Goal: Task Accomplishment & Management: Manage account settings

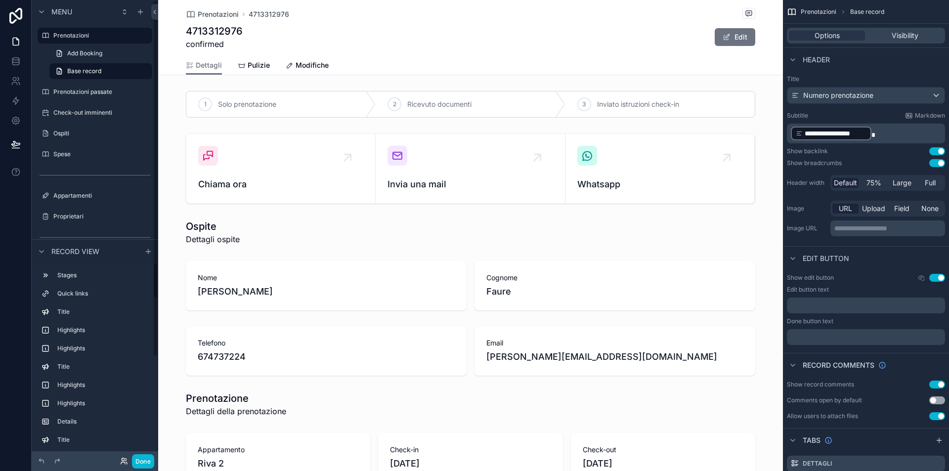
click at [125, 458] on icon at bounding box center [125, 459] width 1 height 2
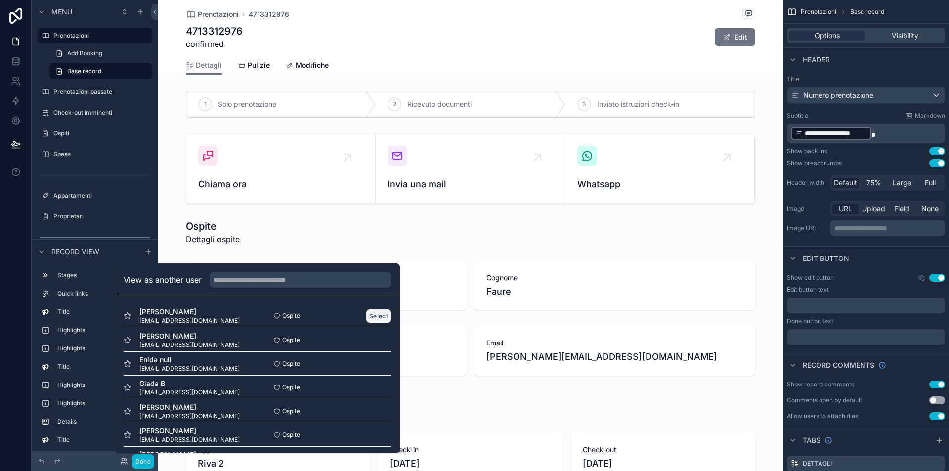
click at [379, 317] on button "Select" at bounding box center [379, 316] width 26 height 14
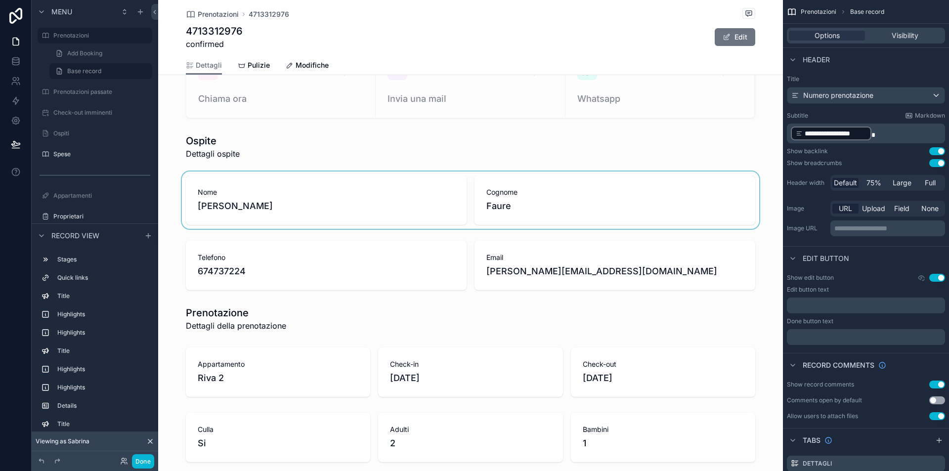
scroll to position [84, 0]
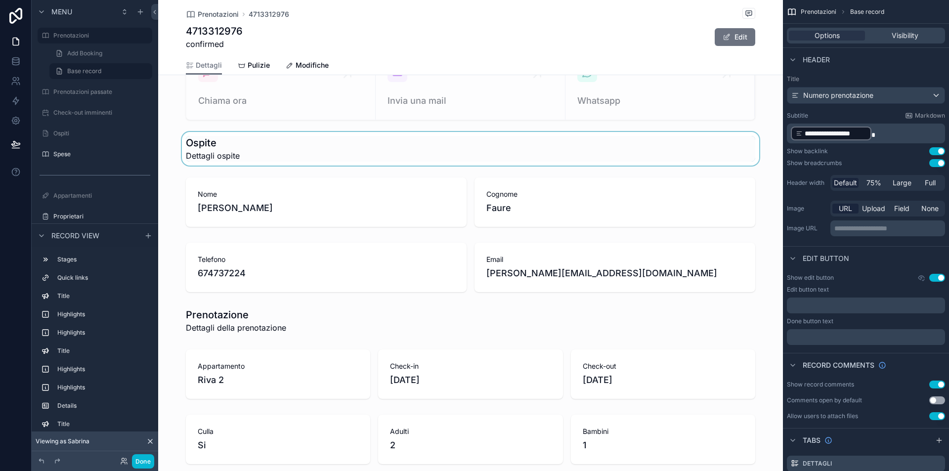
click at [279, 153] on div "scrollable content" at bounding box center [470, 149] width 625 height 34
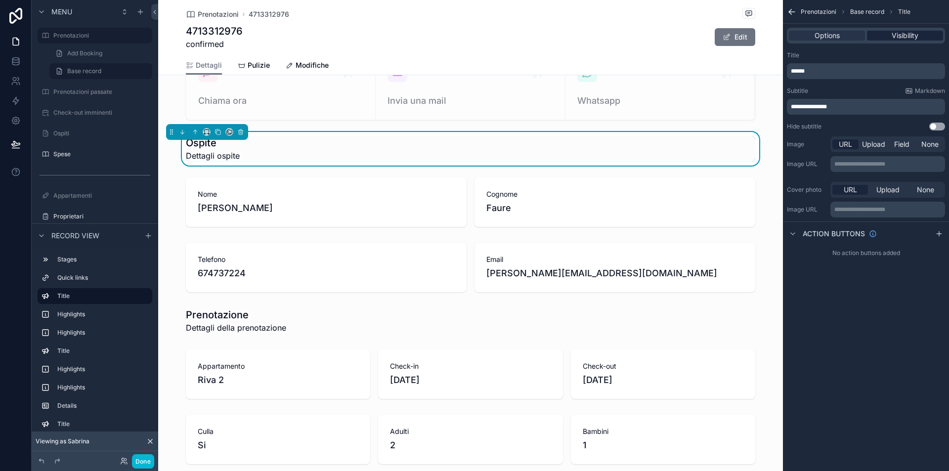
click at [904, 31] on span "Visibility" at bounding box center [905, 36] width 27 height 10
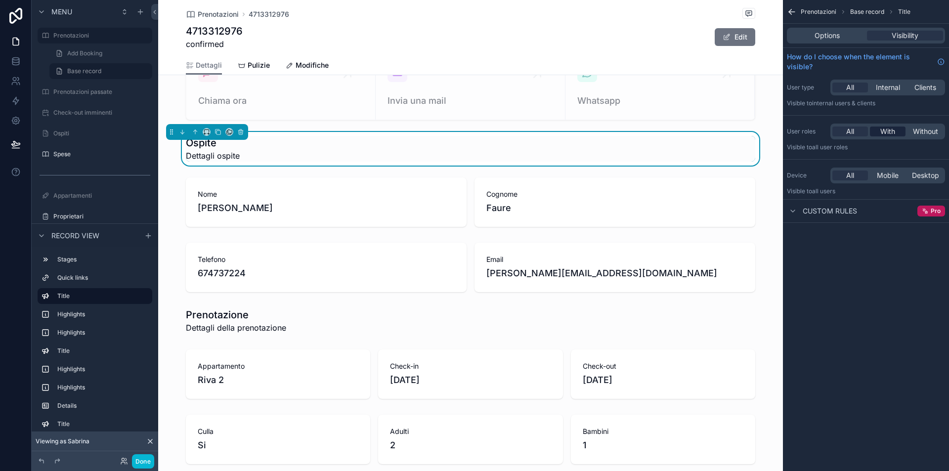
click at [886, 132] on span "With" at bounding box center [888, 132] width 15 height 10
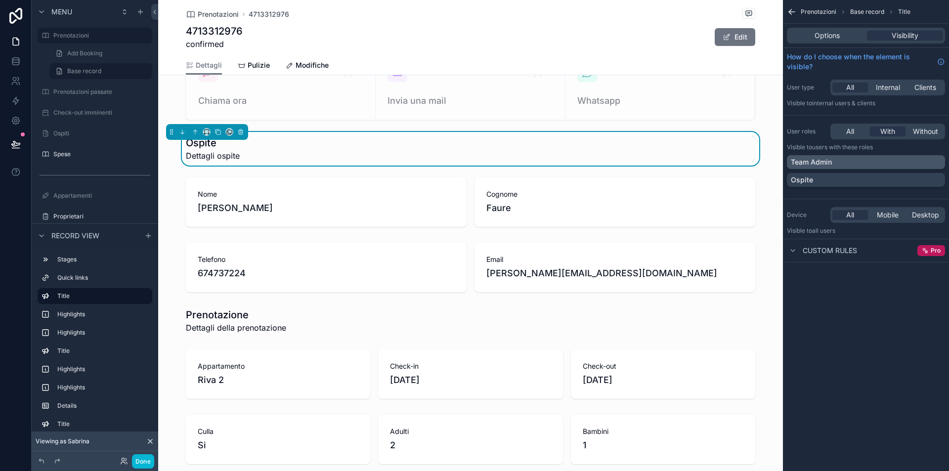
click at [862, 165] on div "Team Admin" at bounding box center [866, 162] width 150 height 10
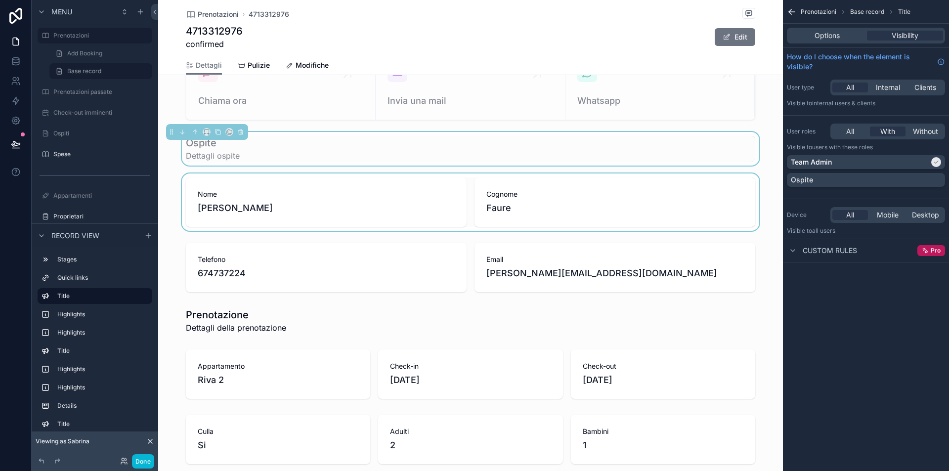
click at [178, 203] on div "scrollable content" at bounding box center [470, 202] width 625 height 57
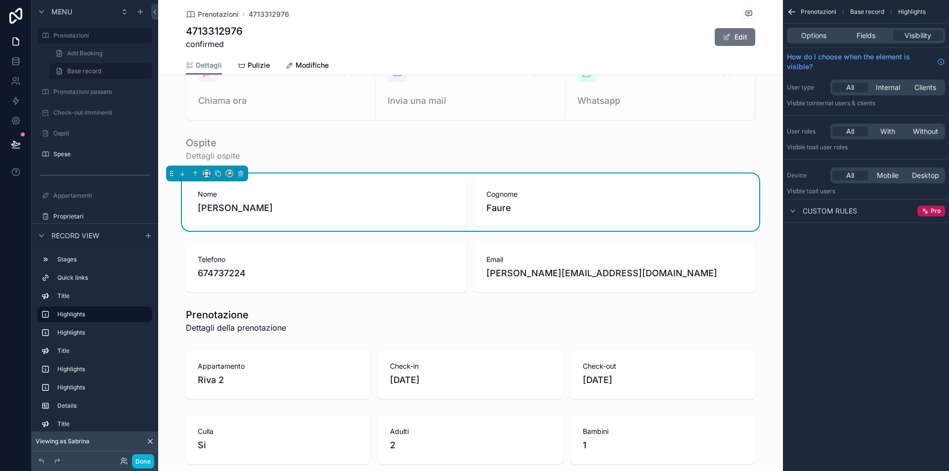
click at [884, 137] on div "All With Without" at bounding box center [888, 132] width 115 height 16
click at [885, 134] on span "With" at bounding box center [888, 132] width 15 height 10
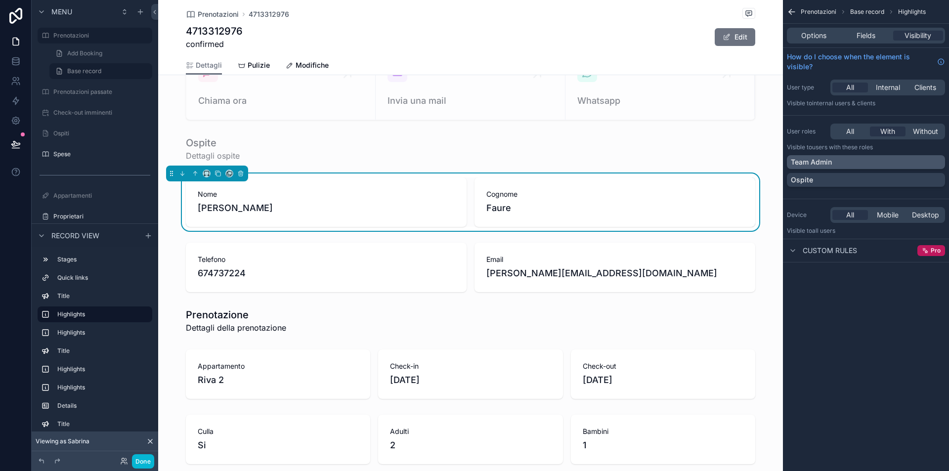
click at [871, 168] on div "Team Admin" at bounding box center [866, 162] width 158 height 14
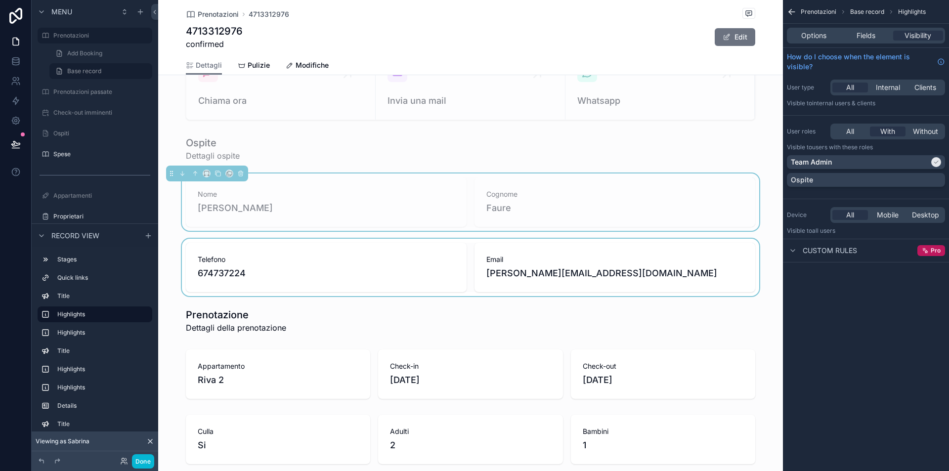
click at [216, 268] on div "scrollable content" at bounding box center [470, 267] width 625 height 57
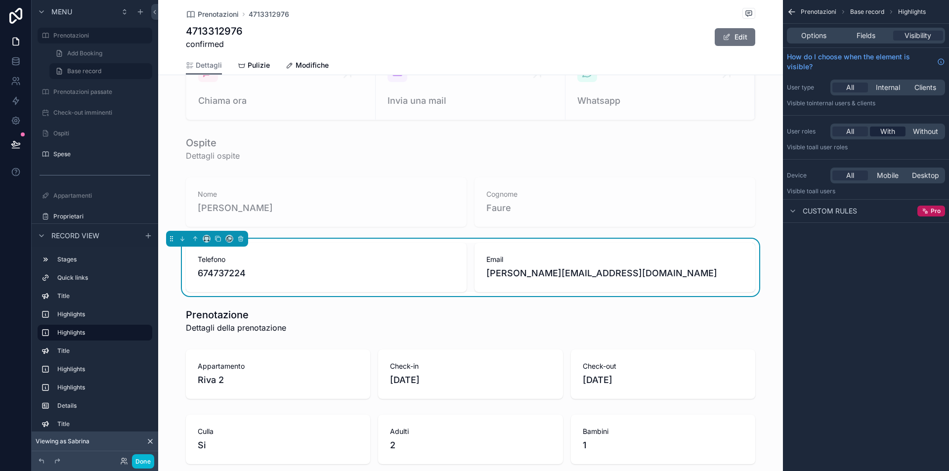
click at [889, 132] on span "With" at bounding box center [888, 132] width 15 height 10
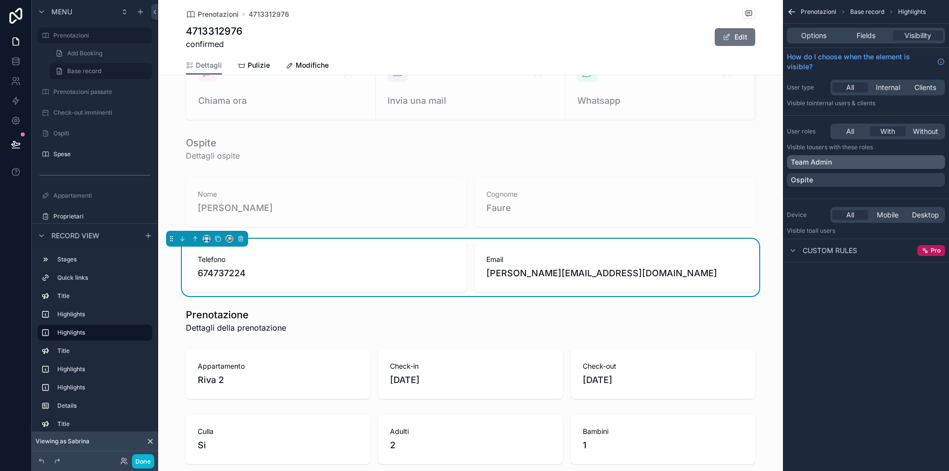
click at [889, 165] on div "Team Admin" at bounding box center [866, 162] width 150 height 10
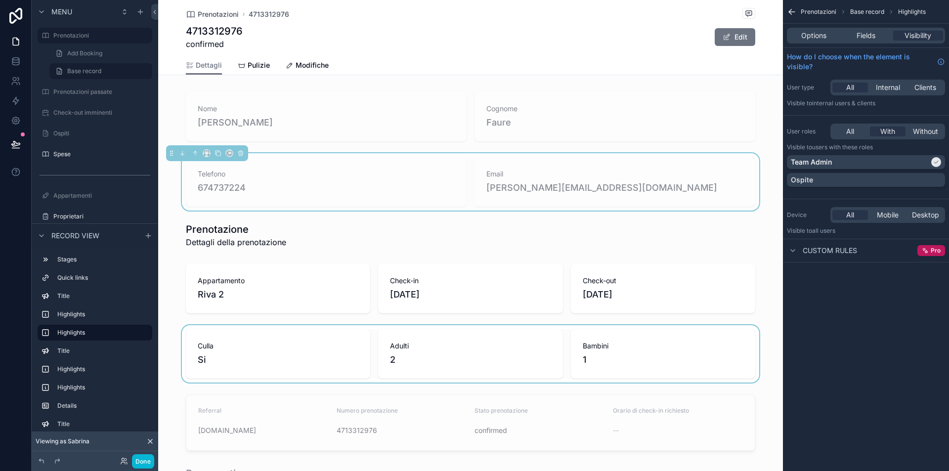
scroll to position [251, 0]
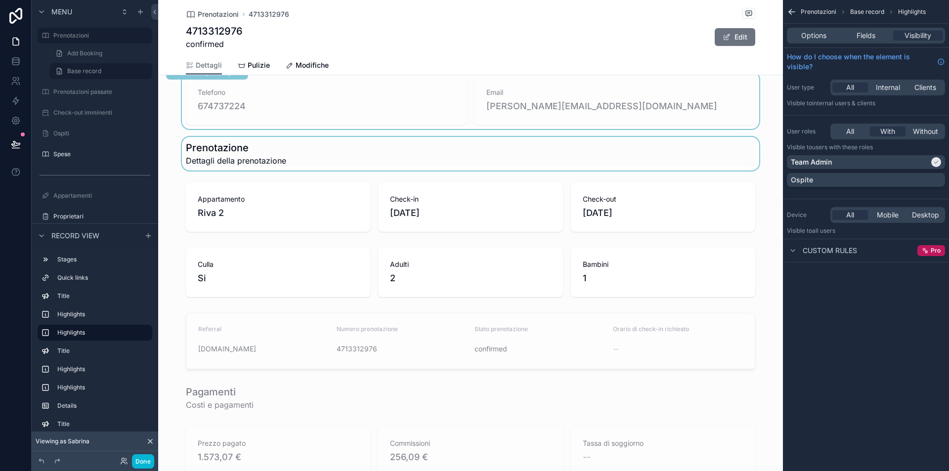
click at [267, 157] on div "scrollable content" at bounding box center [470, 154] width 625 height 34
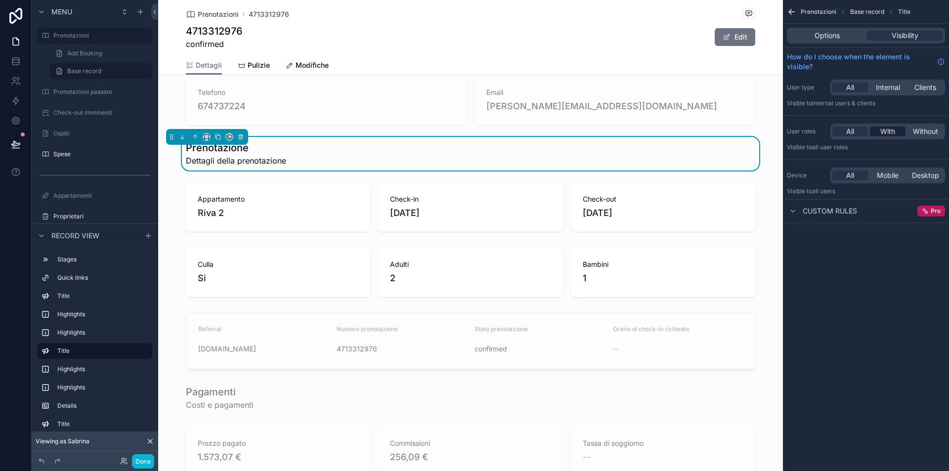
click at [896, 130] on div "With" at bounding box center [888, 132] width 36 height 10
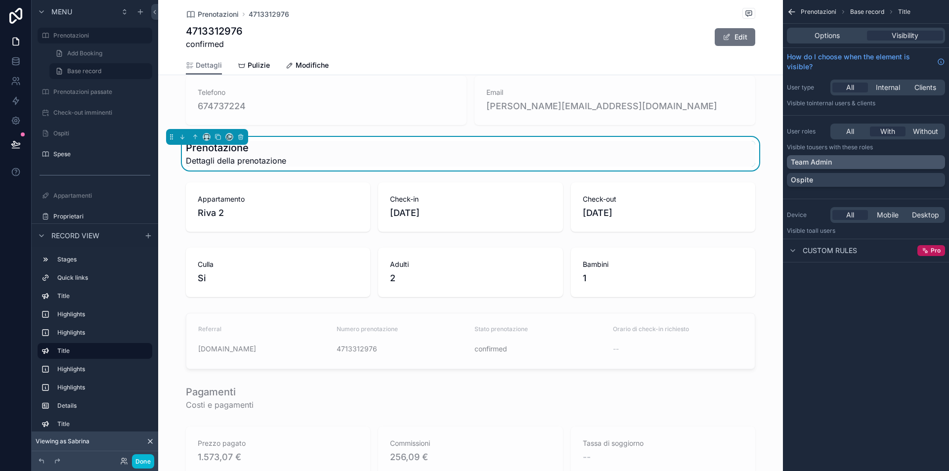
click at [860, 167] on div "Team Admin" at bounding box center [866, 162] width 150 height 10
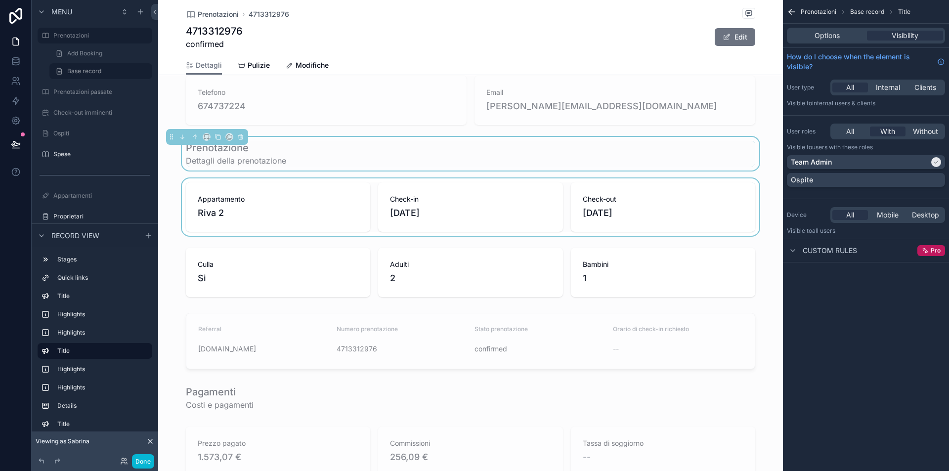
click at [260, 208] on div "scrollable content" at bounding box center [470, 207] width 625 height 57
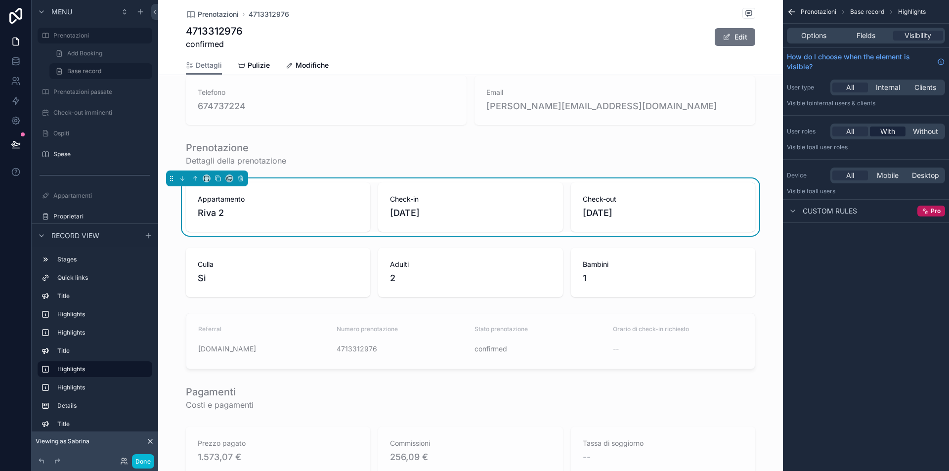
click at [886, 130] on span "With" at bounding box center [888, 132] width 15 height 10
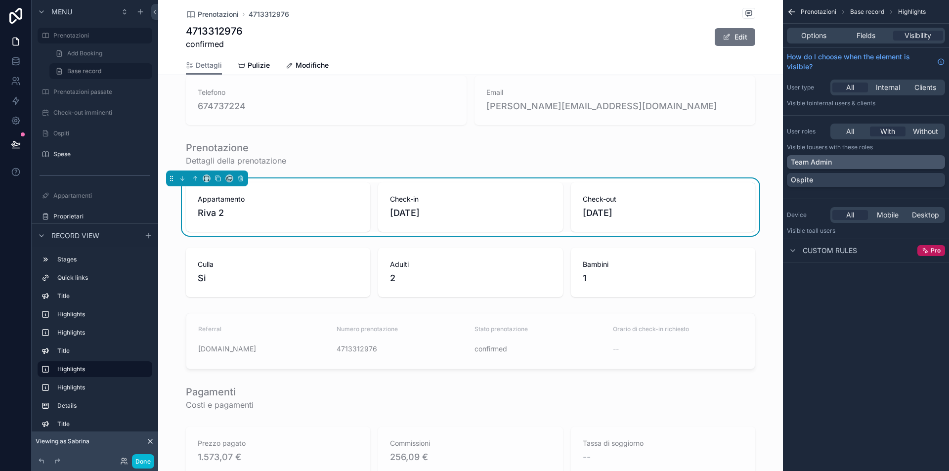
click at [868, 161] on div "Team Admin" at bounding box center [866, 162] width 150 height 10
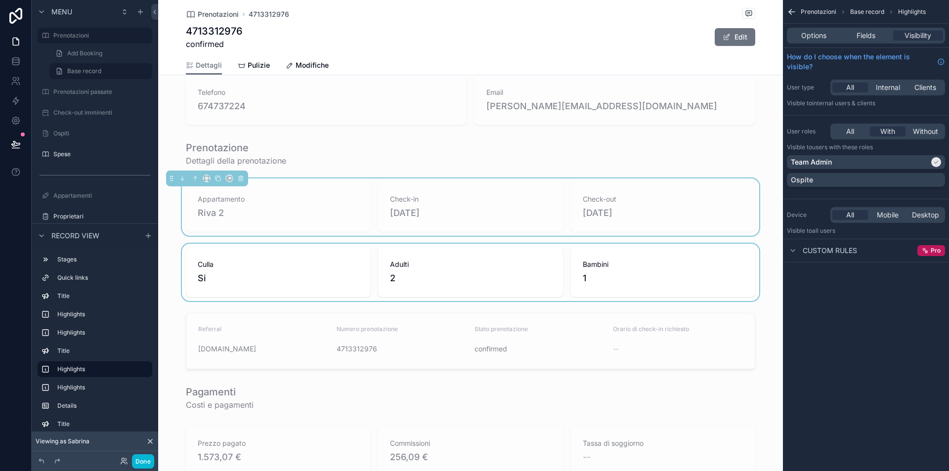
click at [309, 258] on div "scrollable content" at bounding box center [470, 272] width 625 height 57
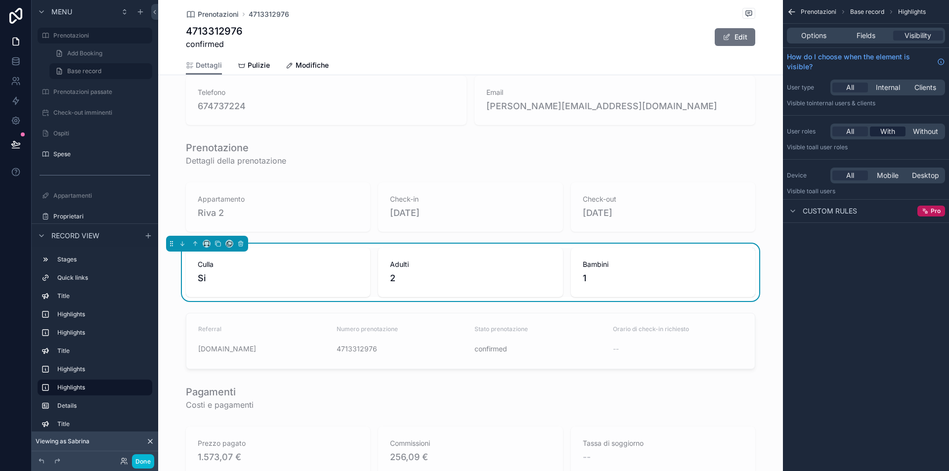
click at [889, 135] on span "With" at bounding box center [888, 132] width 15 height 10
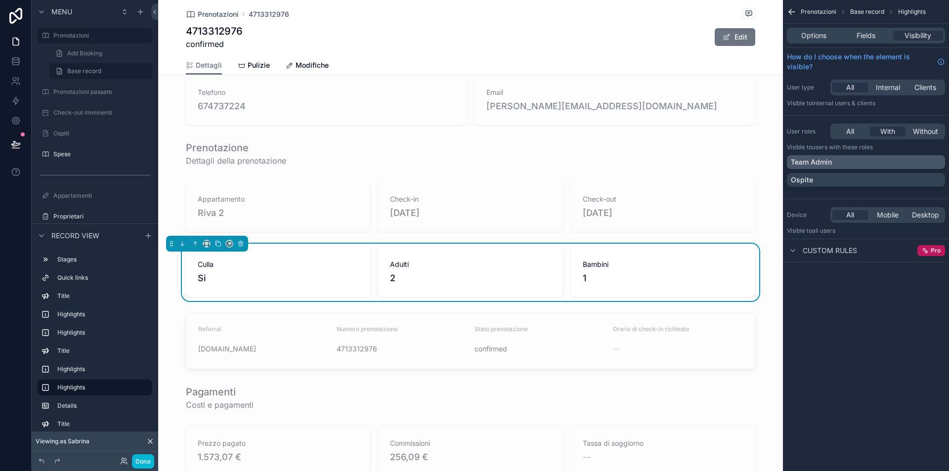
click at [870, 163] on div "Team Admin" at bounding box center [866, 162] width 150 height 10
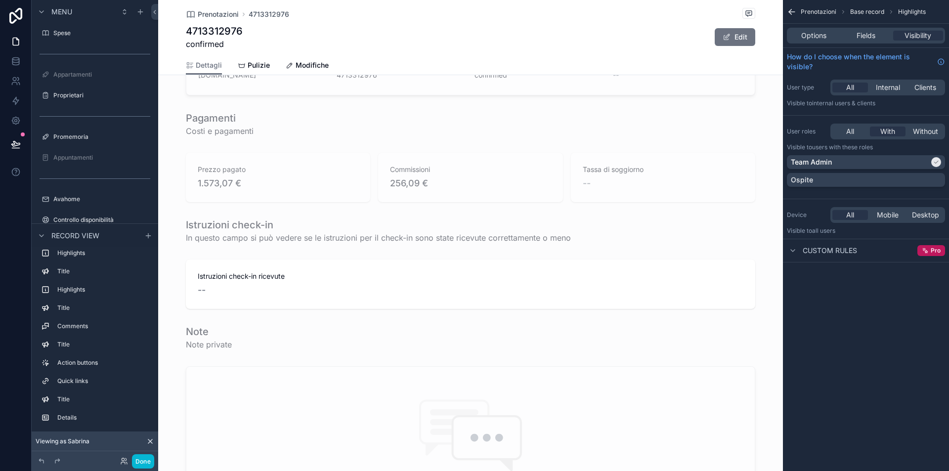
scroll to position [0, 0]
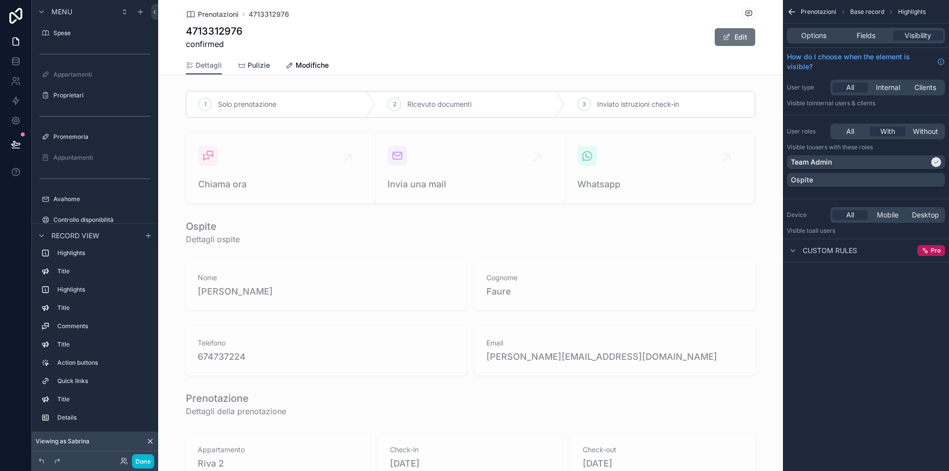
click at [249, 62] on span "Pulizie" at bounding box center [259, 65] width 22 height 10
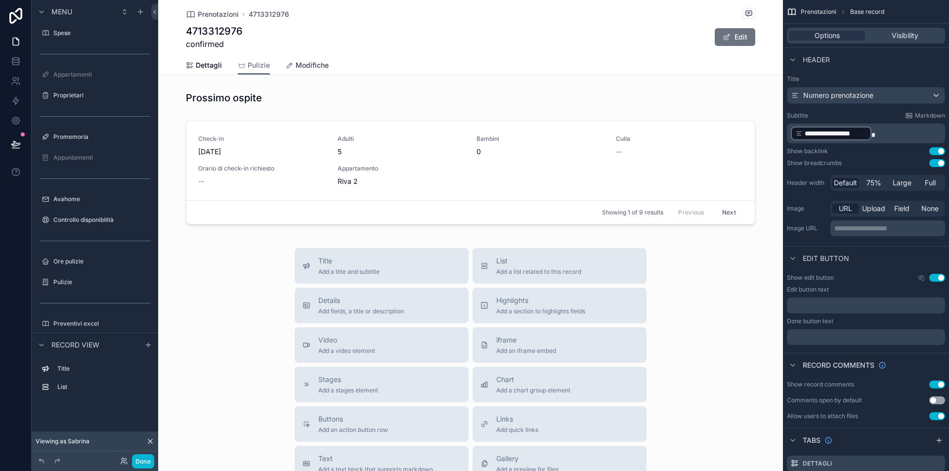
click at [303, 62] on span "Modifiche" at bounding box center [312, 65] width 33 height 10
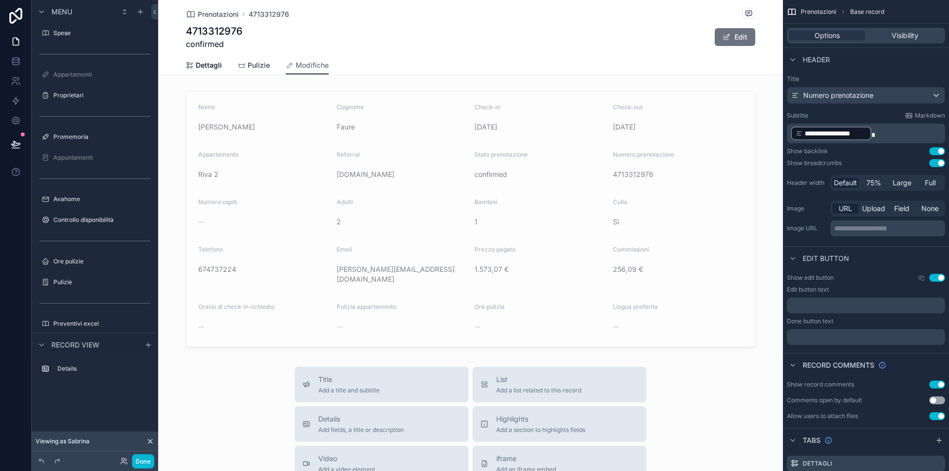
click at [254, 63] on span "Pulizie" at bounding box center [259, 65] width 22 height 10
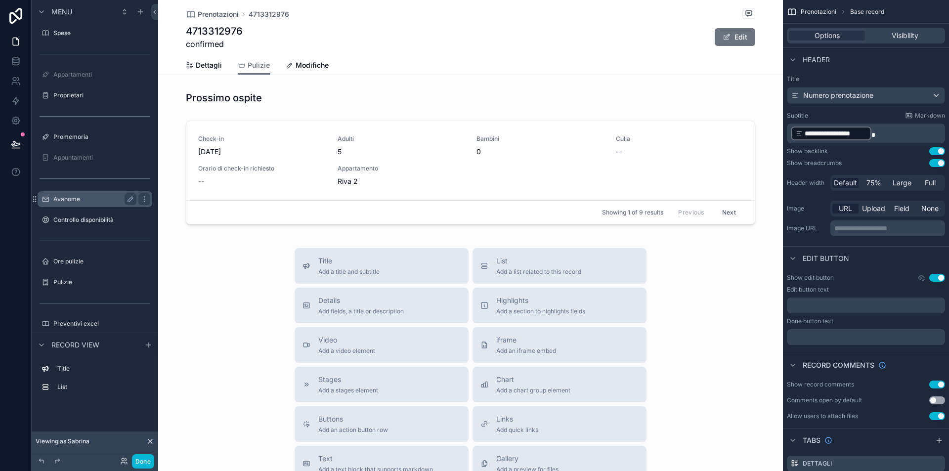
click at [88, 199] on label "Avahome" at bounding box center [92, 199] width 79 height 8
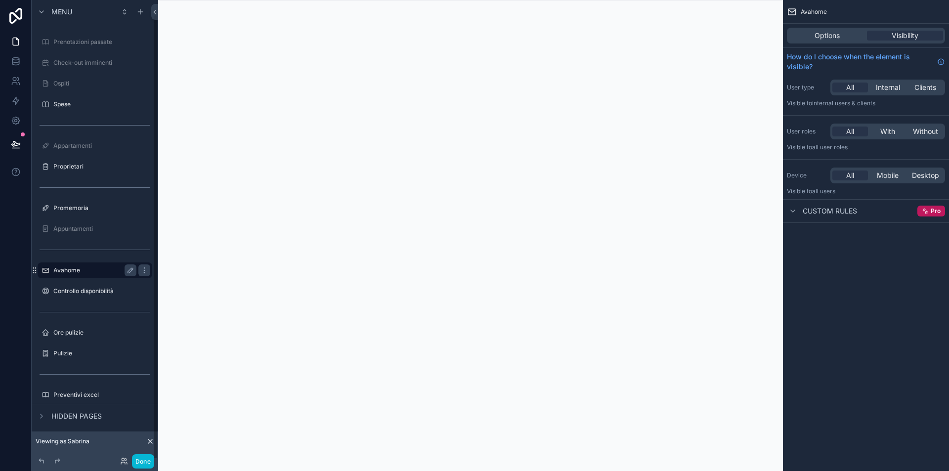
scroll to position [14, 0]
click at [883, 129] on span "With" at bounding box center [888, 132] width 15 height 10
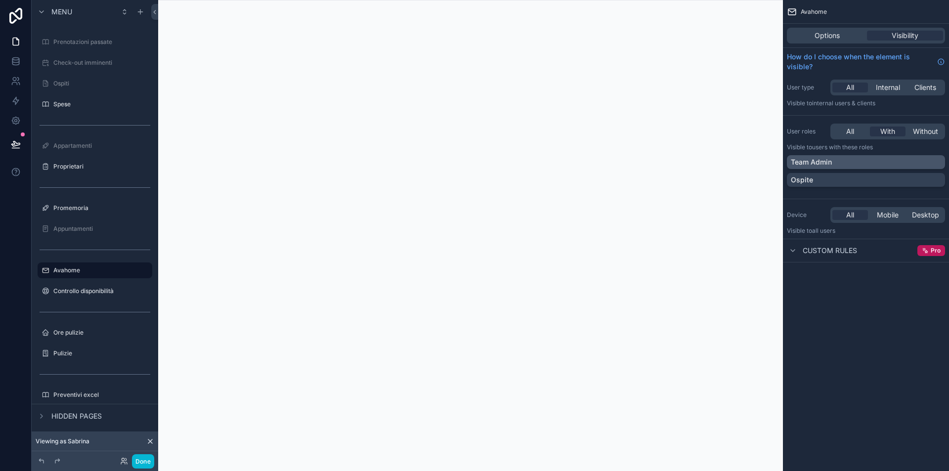
click at [835, 164] on div "Team Admin" at bounding box center [866, 162] width 150 height 10
click at [81, 290] on label "Controllo disponibilità" at bounding box center [92, 291] width 79 height 8
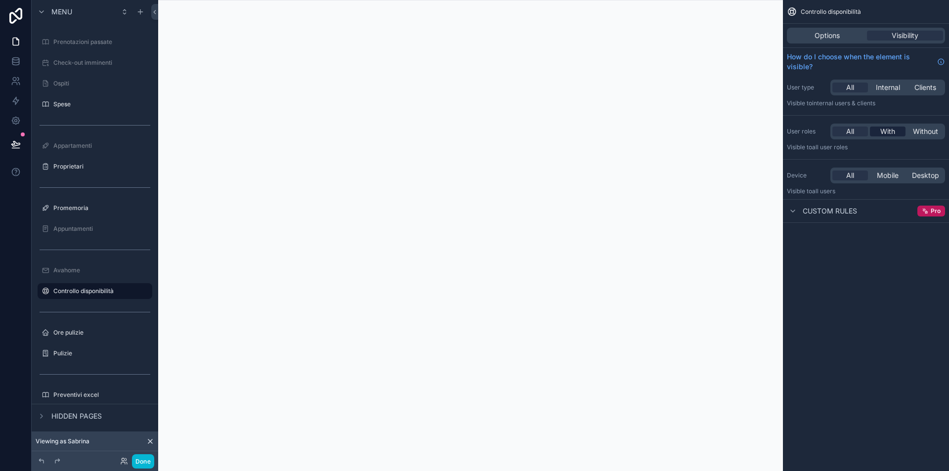
click at [892, 135] on span "With" at bounding box center [888, 132] width 15 height 10
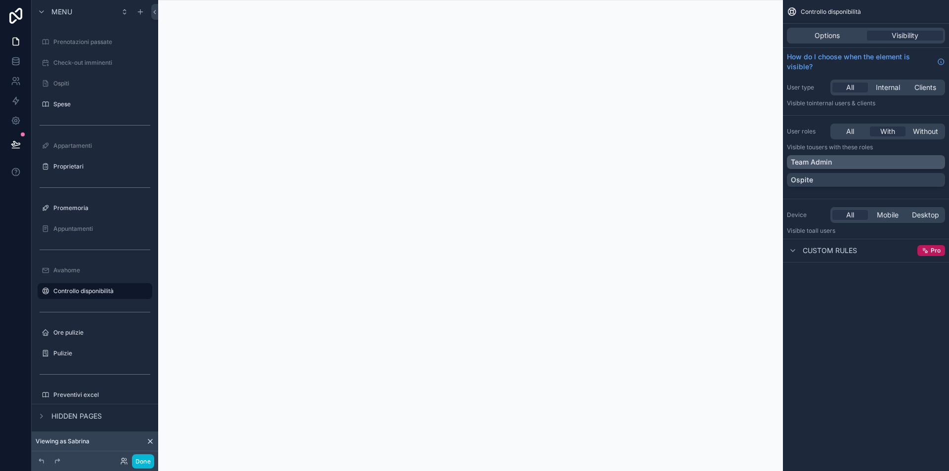
click at [854, 164] on div "Team Admin" at bounding box center [866, 162] width 150 height 10
click at [74, 209] on label "Promemoria" at bounding box center [92, 208] width 79 height 8
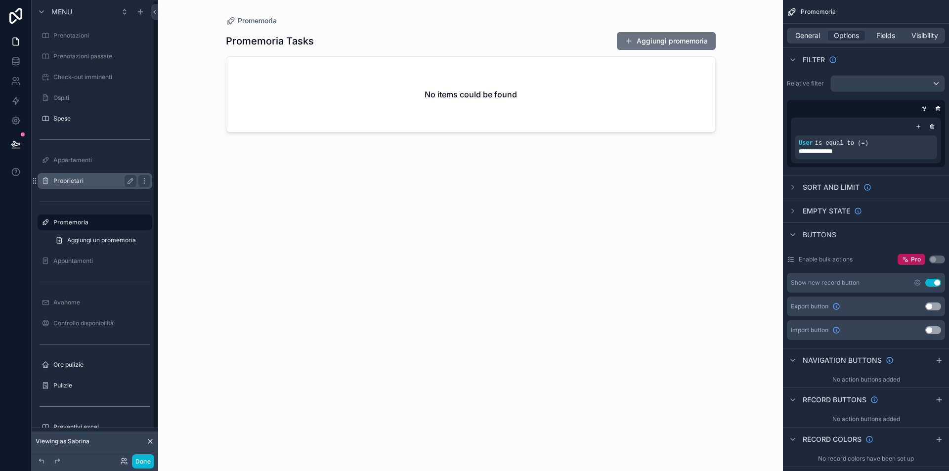
click at [76, 181] on label "Proprietari" at bounding box center [92, 181] width 79 height 8
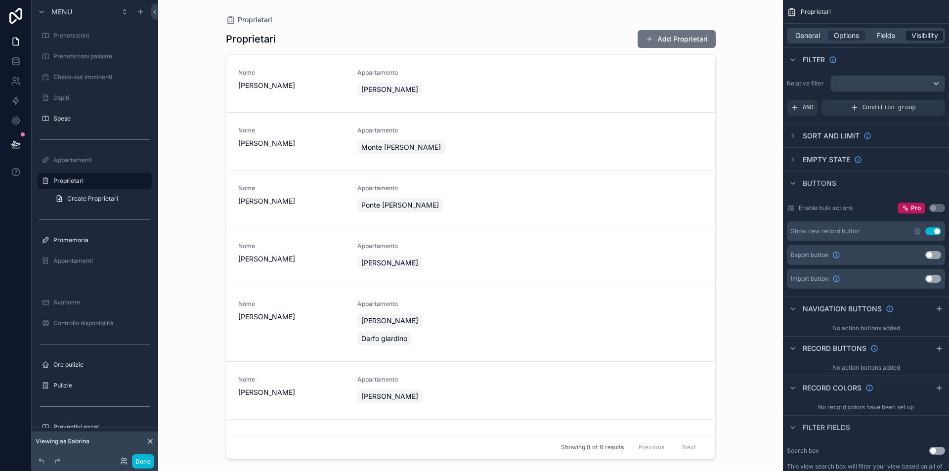
click at [927, 36] on span "Visibility" at bounding box center [925, 36] width 27 height 10
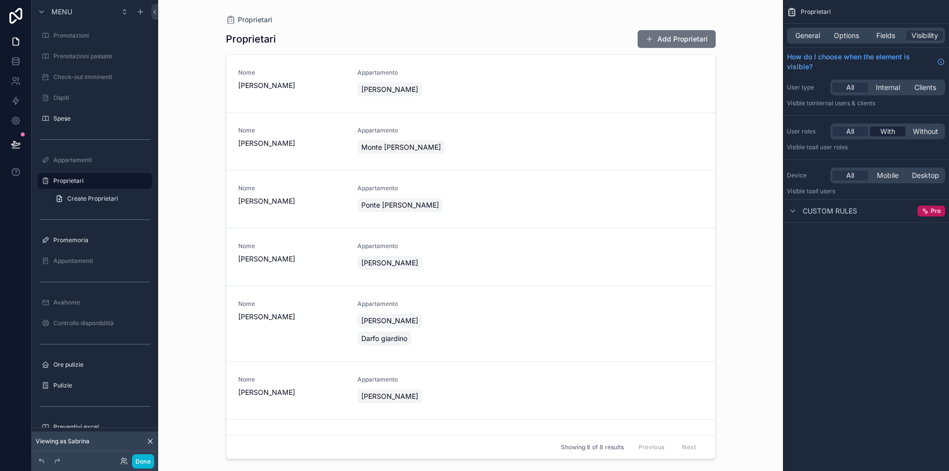
click at [896, 130] on span "With" at bounding box center [888, 132] width 15 height 10
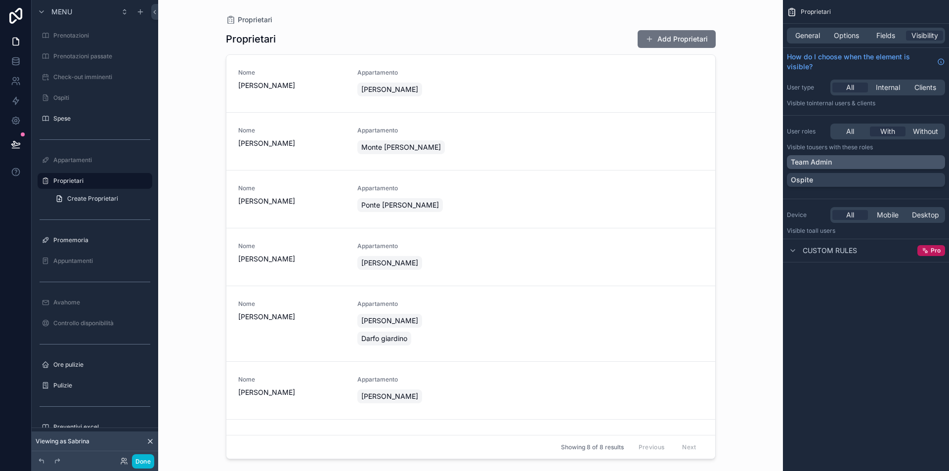
click at [872, 165] on div "Team Admin" at bounding box center [866, 162] width 150 height 10
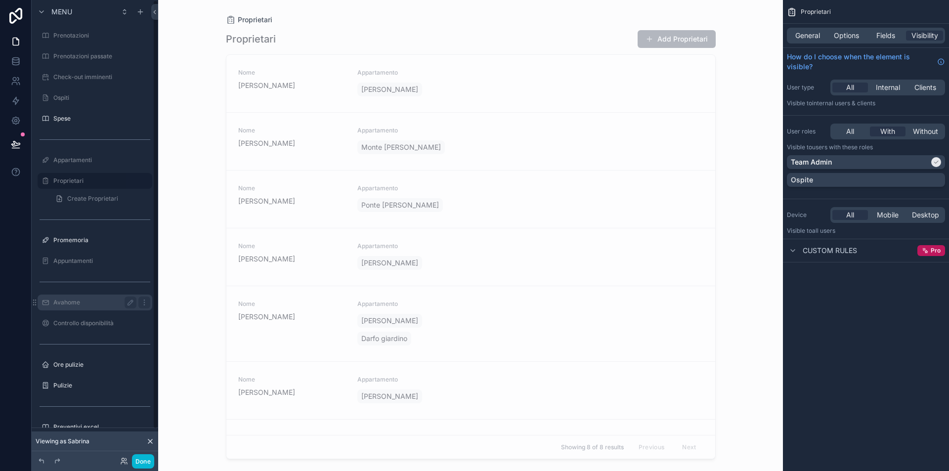
scroll to position [32, 0]
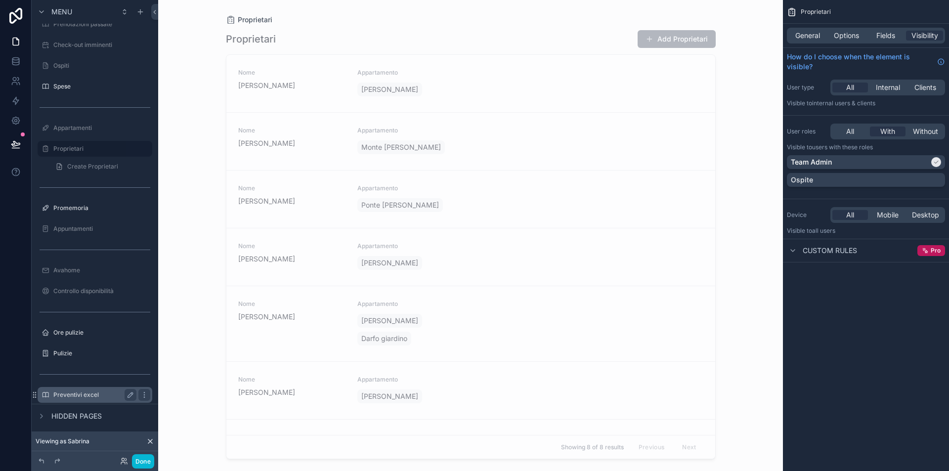
click at [82, 394] on label "Preventivi excel" at bounding box center [92, 395] width 79 height 8
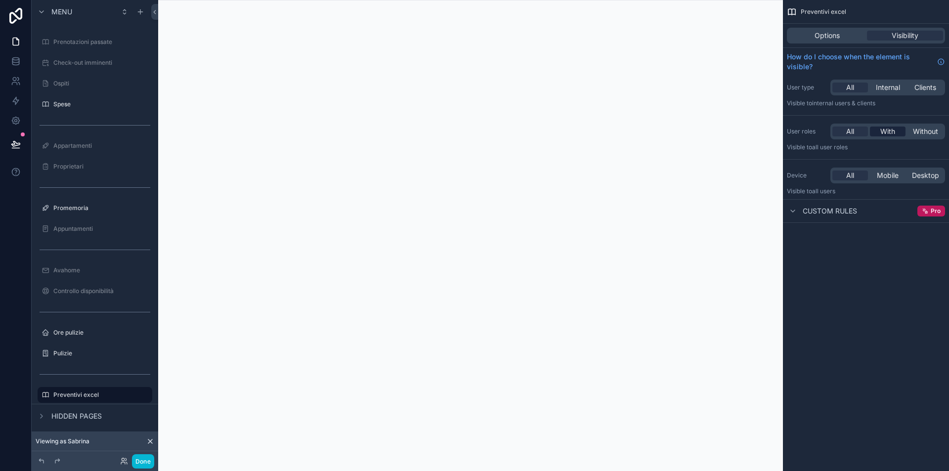
click at [883, 134] on span "With" at bounding box center [888, 132] width 15 height 10
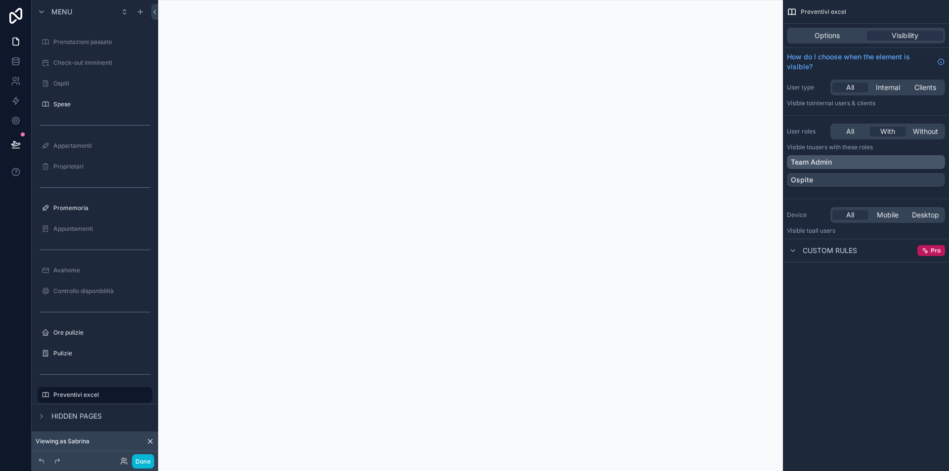
click at [868, 160] on div "Team Admin" at bounding box center [866, 162] width 150 height 10
click at [79, 356] on label "Pulizie" at bounding box center [92, 354] width 79 height 8
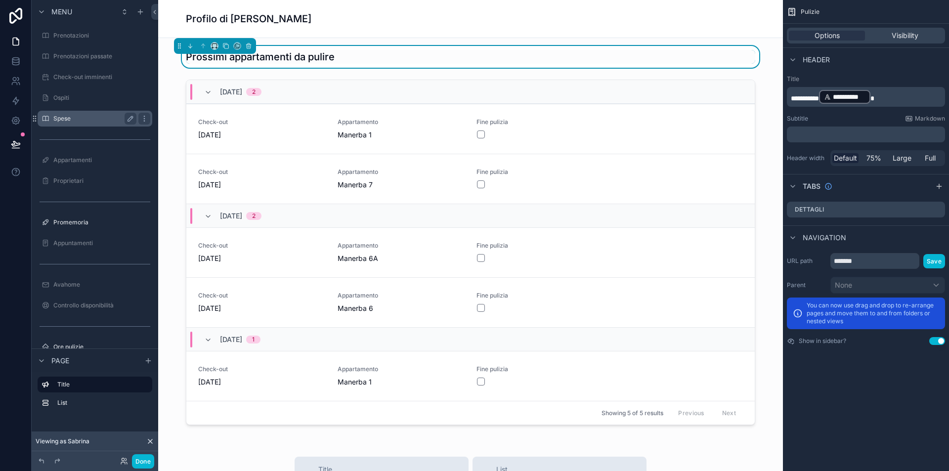
click at [77, 118] on label "Spese" at bounding box center [92, 119] width 79 height 8
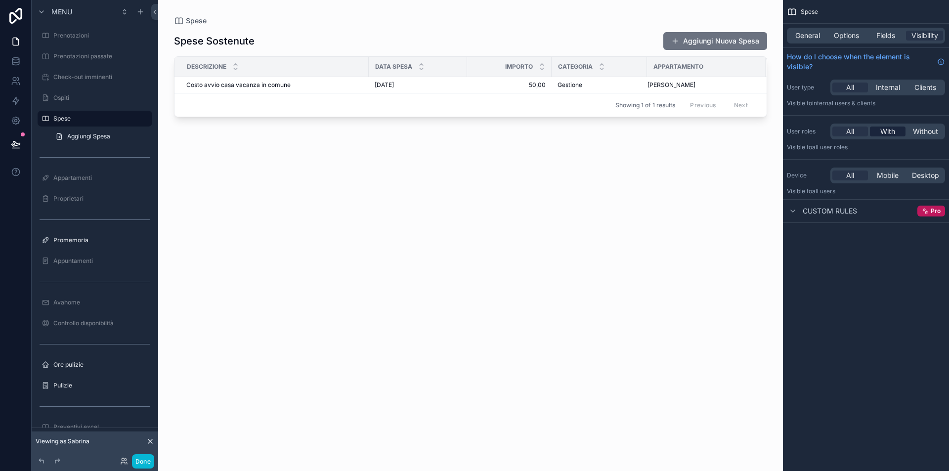
click at [886, 129] on span "With" at bounding box center [888, 132] width 15 height 10
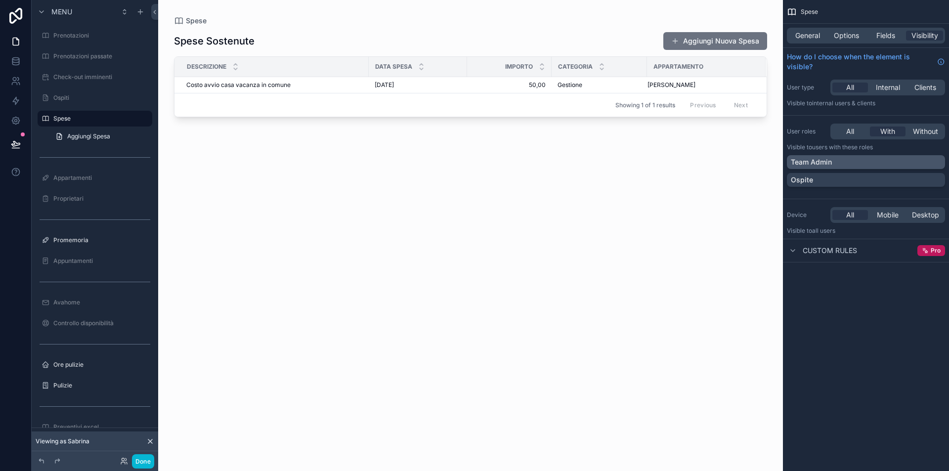
click at [862, 164] on div "Team Admin" at bounding box center [866, 162] width 150 height 10
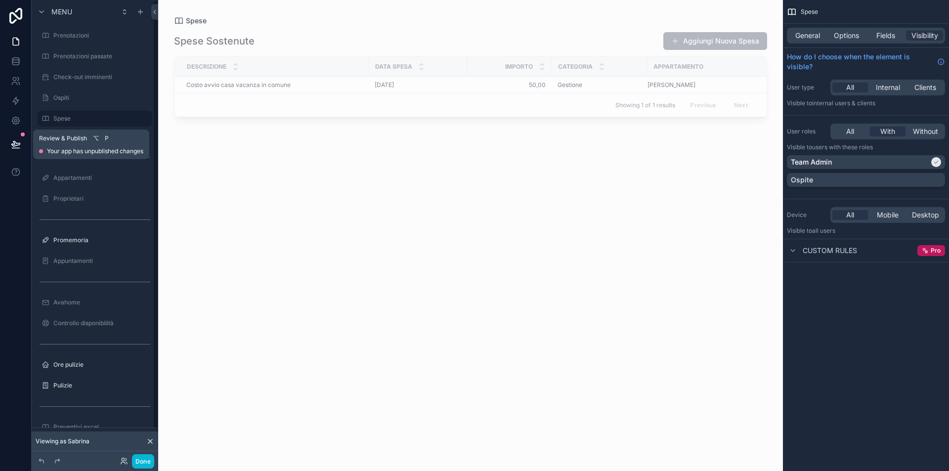
click at [17, 137] on button at bounding box center [16, 145] width 22 height 28
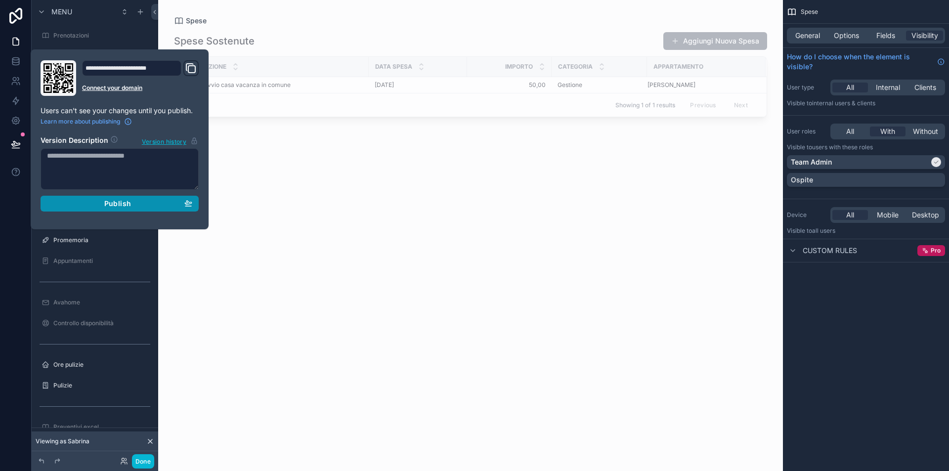
click at [100, 206] on div "Publish" at bounding box center [119, 203] width 145 height 9
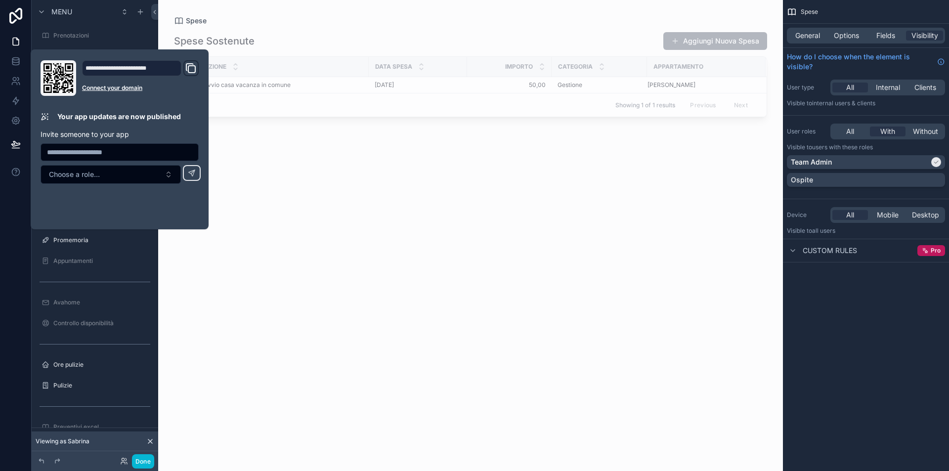
click at [352, 200] on div "scrollable content" at bounding box center [470, 229] width 625 height 459
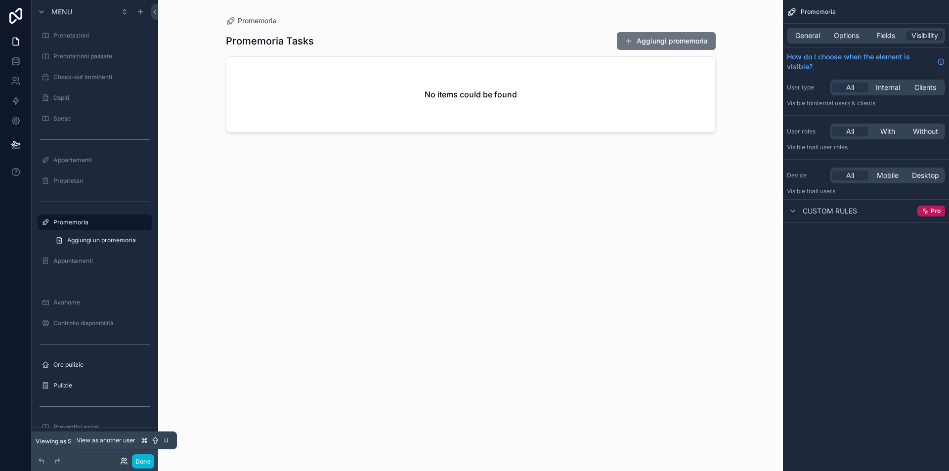
click at [125, 457] on icon at bounding box center [124, 461] width 8 height 8
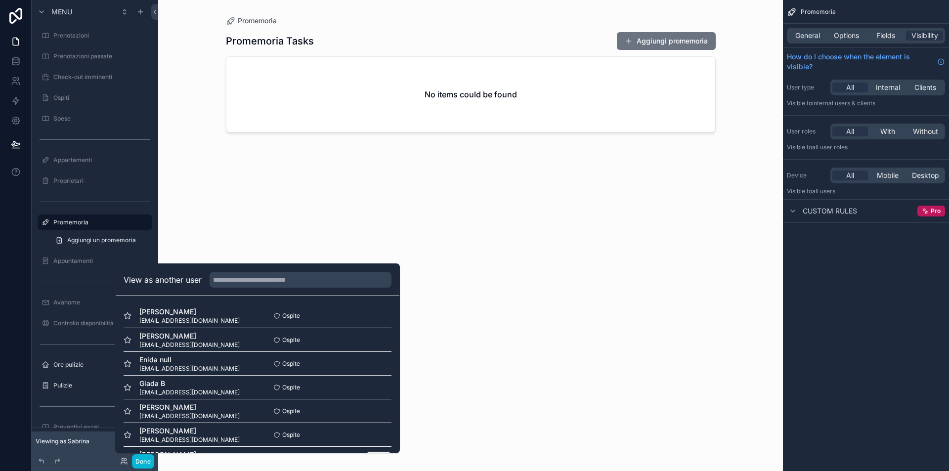
scroll to position [49, 0]
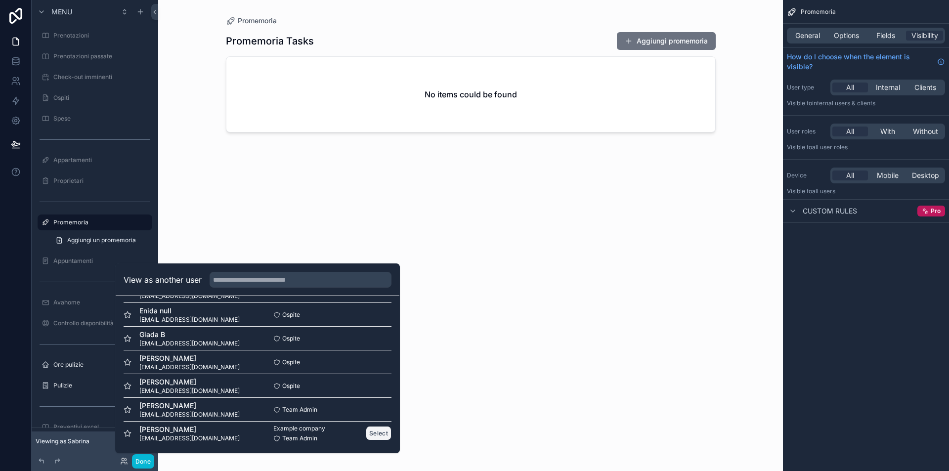
click at [366, 433] on button "Select" at bounding box center [379, 433] width 26 height 14
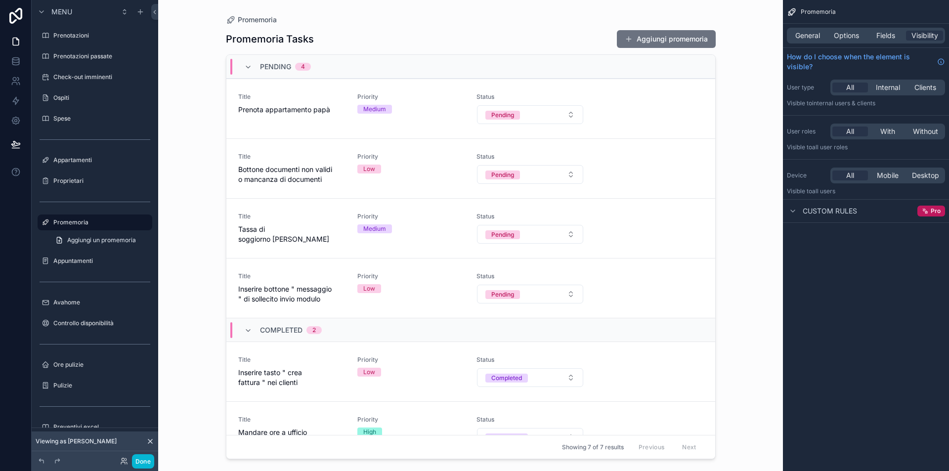
click at [212, 135] on div "Promemoria Promemoria Tasks Aggiungi promemoria Pending 4 Title Prenota apparta…" at bounding box center [470, 235] width 625 height 471
click at [79, 32] on label "Prenotazioni" at bounding box center [92, 36] width 79 height 8
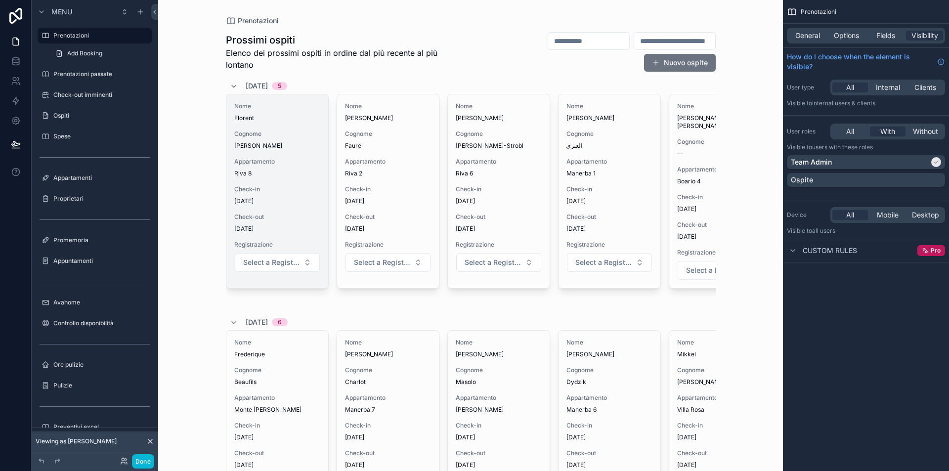
click at [247, 155] on div "Nome Florent Cognome Disdier Appartamento Riva 8 Check-in 12/08/2025 Check-out …" at bounding box center [277, 191] width 102 height 194
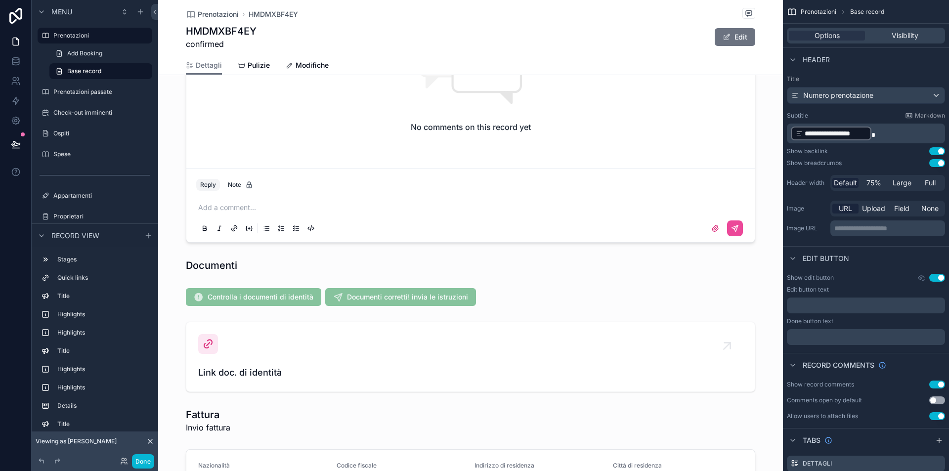
scroll to position [981, 0]
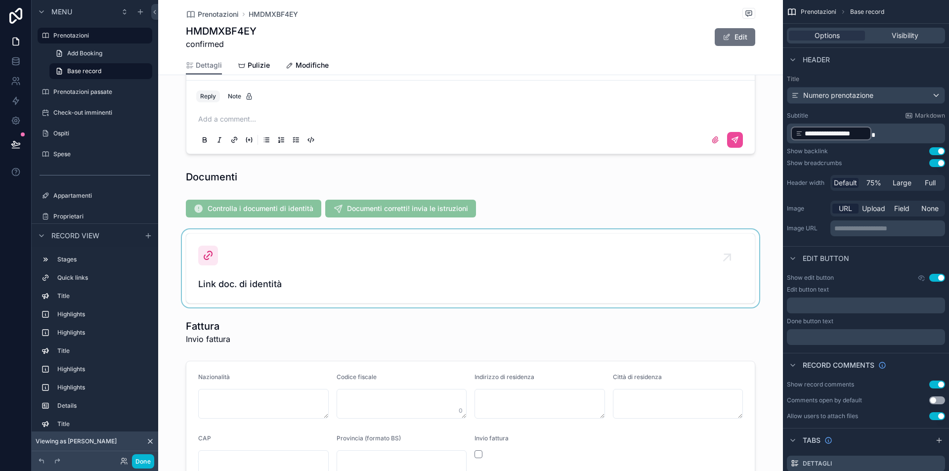
click at [206, 255] on div "scrollable content" at bounding box center [470, 268] width 625 height 78
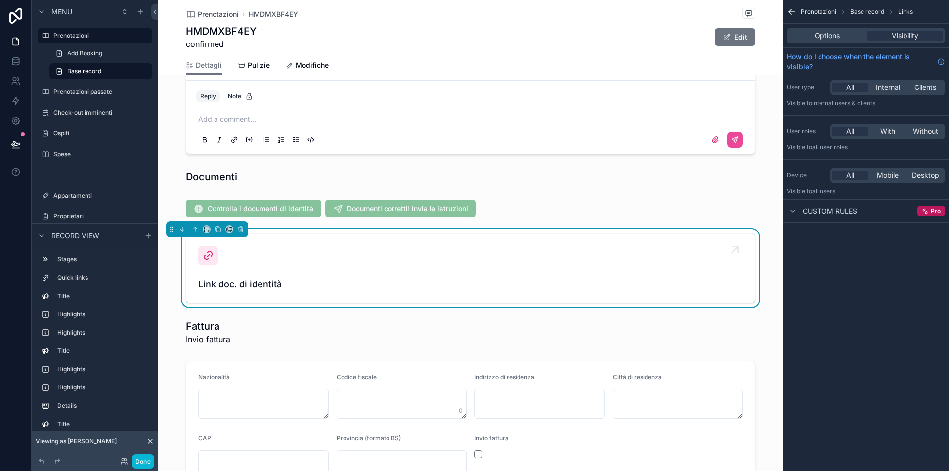
click at [213, 265] on div "Link doc. di identità" at bounding box center [470, 268] width 545 height 45
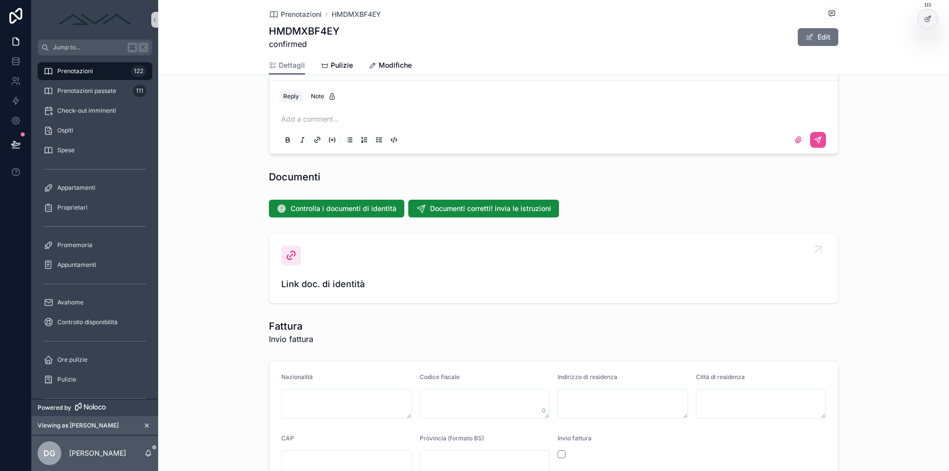
click at [311, 266] on div "Link doc. di identità" at bounding box center [553, 268] width 545 height 45
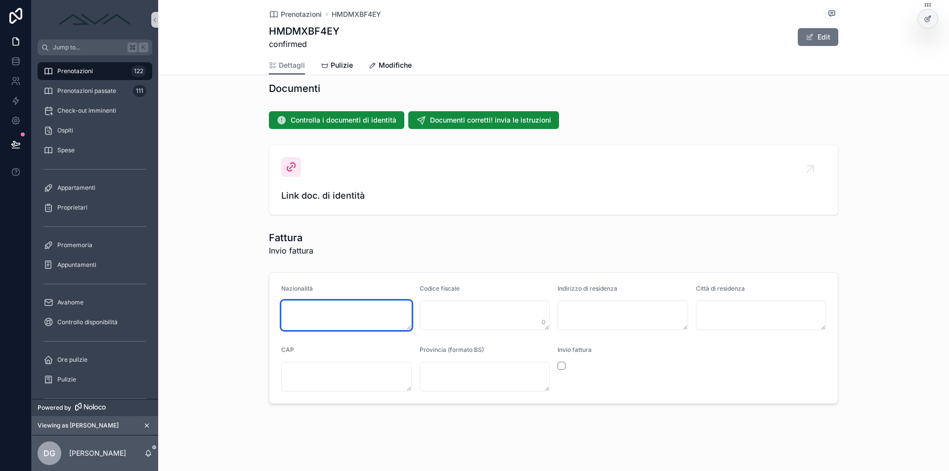
click at [323, 306] on textarea "scrollable content" at bounding box center [346, 316] width 131 height 30
click at [352, 232] on div "Fattura Invio fattura" at bounding box center [554, 244] width 570 height 26
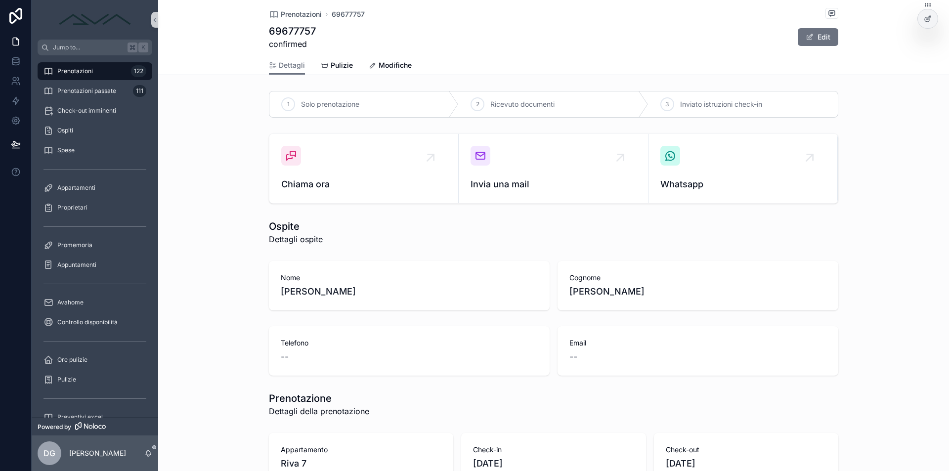
scroll to position [334, 0]
